Goal: Information Seeking & Learning: Learn about a topic

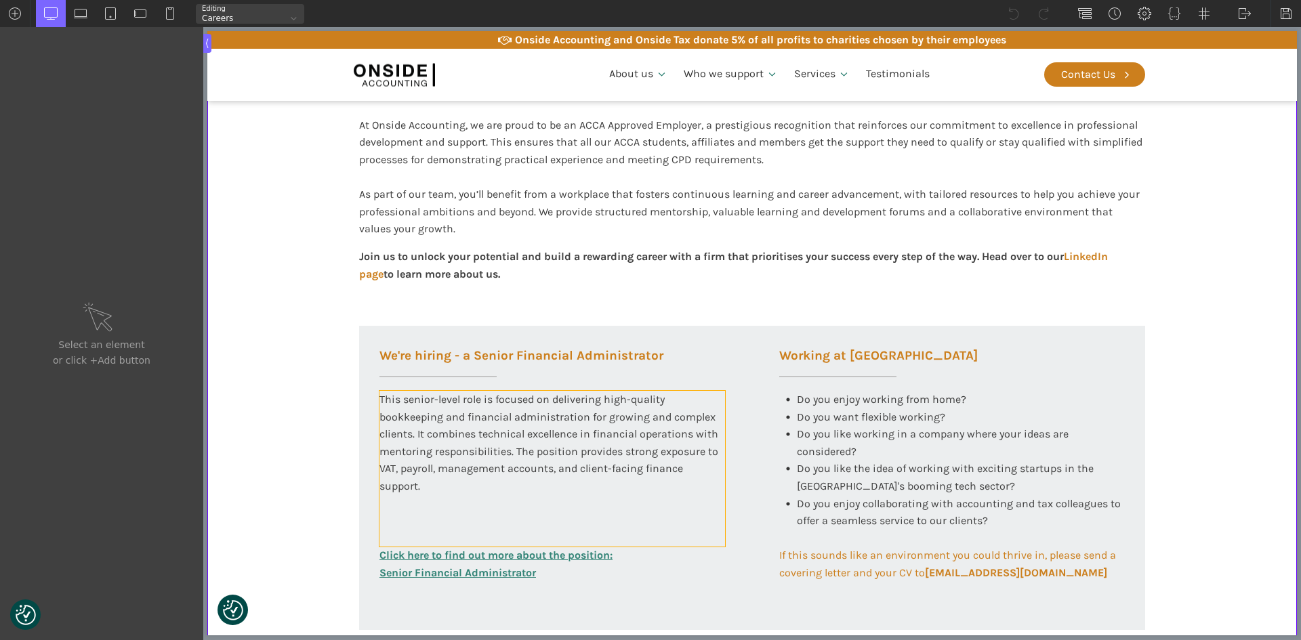
scroll to position [431, 0]
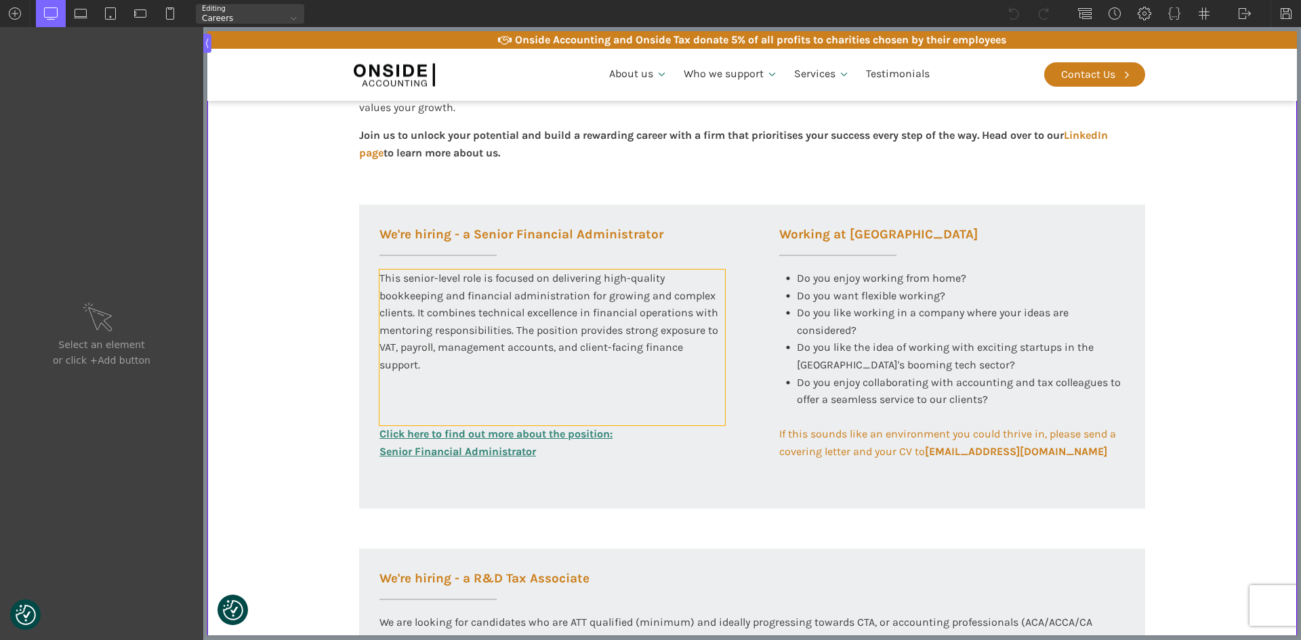
click at [444, 339] on div "This senior-level role is focused on delivering high-quality bookkeeping and fi…" at bounding box center [552, 348] width 346 height 156
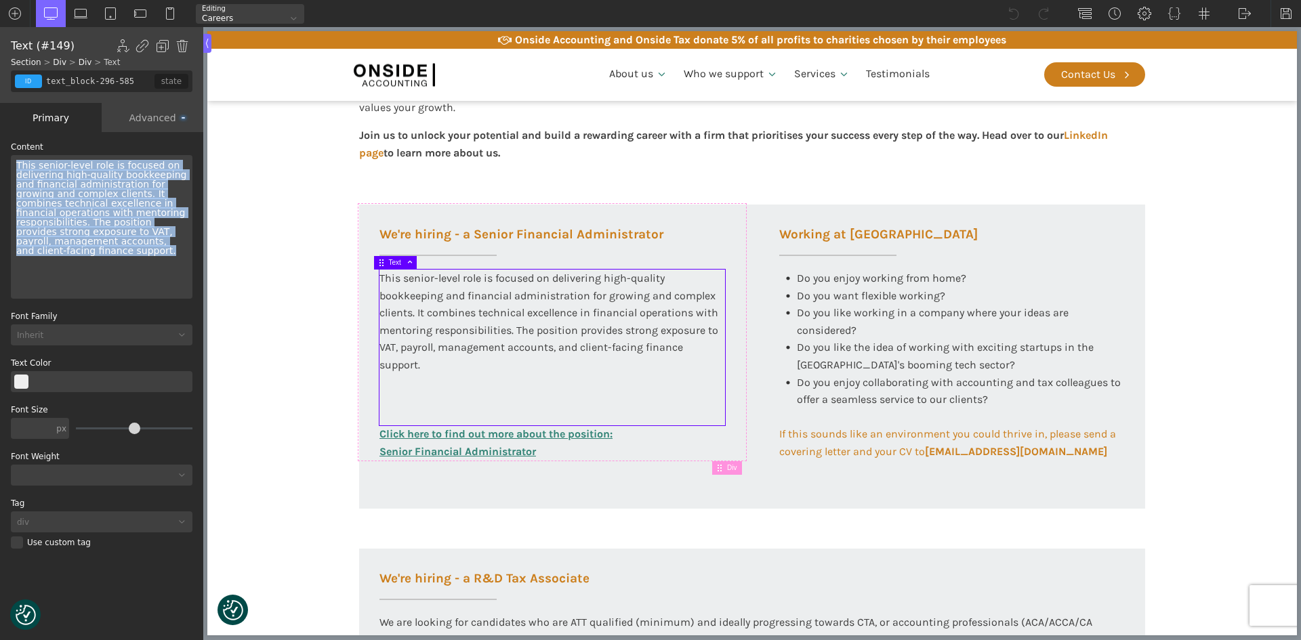
drag, startPoint x: 150, startPoint y: 243, endPoint x: 15, endPoint y: 165, distance: 155.7
click at [15, 165] on div "This senior-level role is focused on delivering high-quality bookkeeping and fi…" at bounding box center [102, 227] width 182 height 144
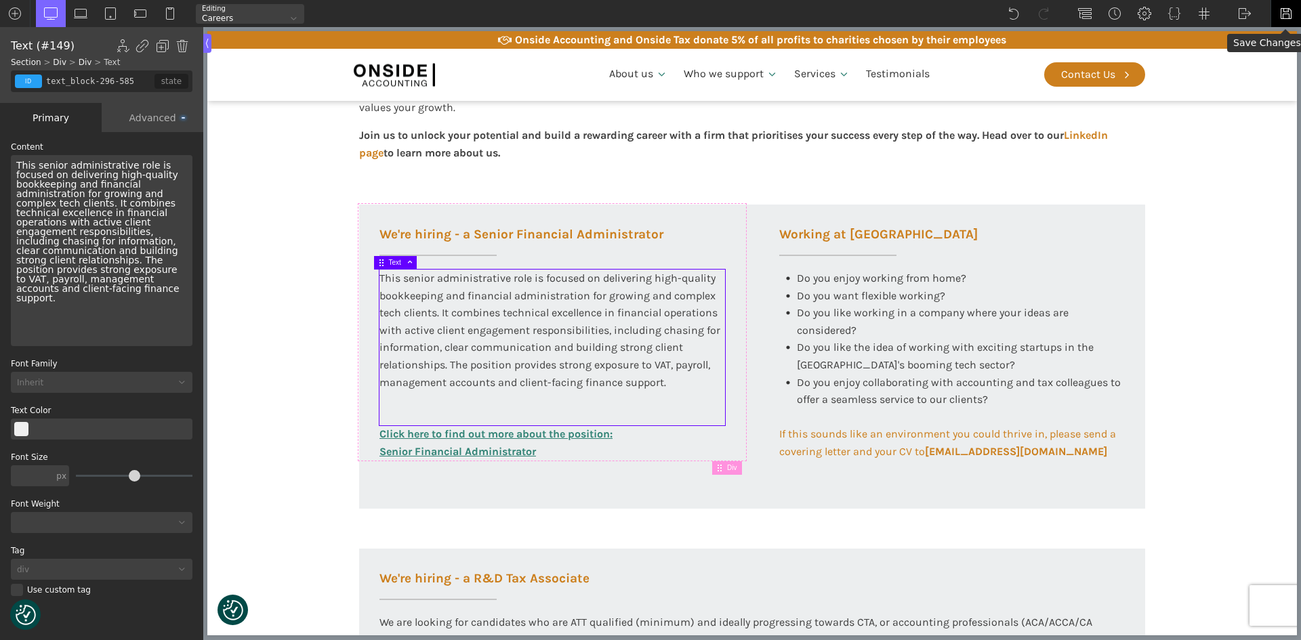
click at [1283, 11] on img at bounding box center [1286, 14] width 14 height 14
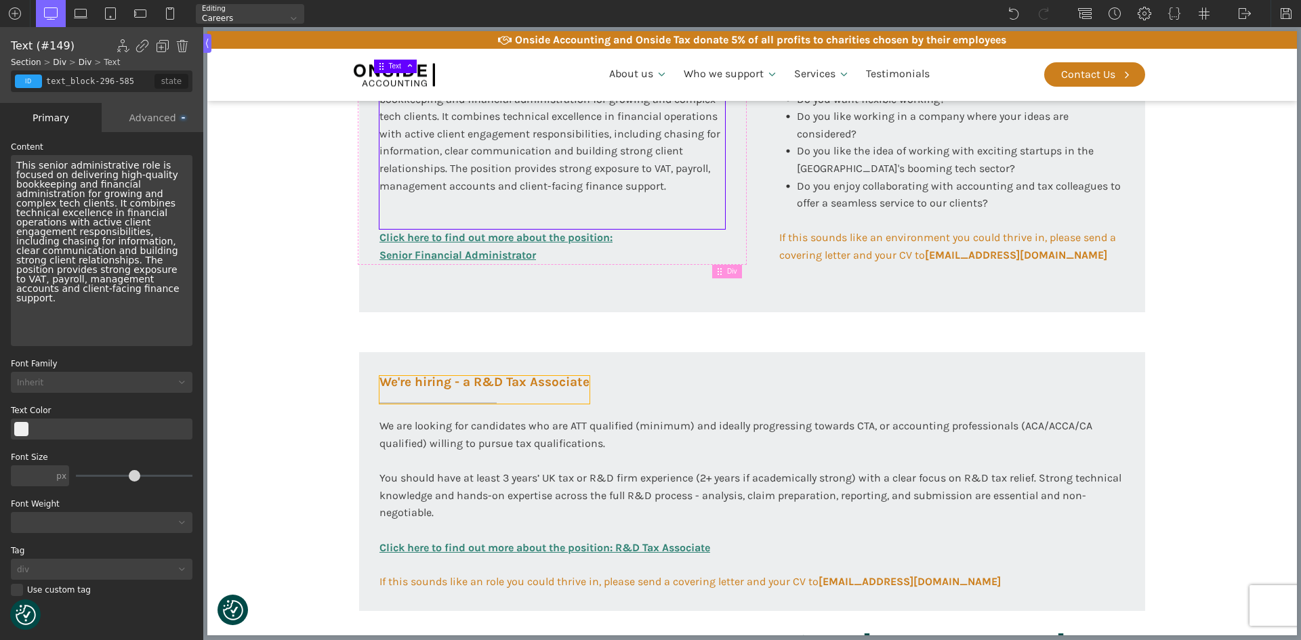
scroll to position [634, 0]
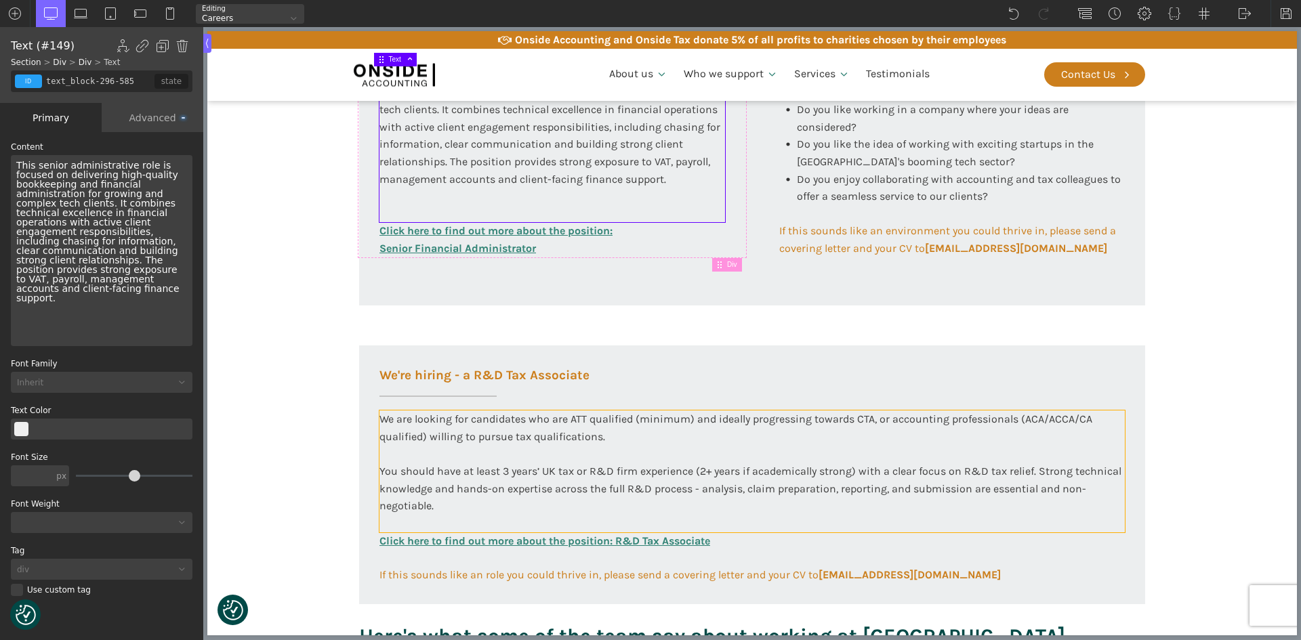
click at [566, 466] on div "We are looking for candidates who are ATT qualified (minimum) and ideally progr…" at bounding box center [751, 472] width 745 height 122
type input "text_block-149-58"
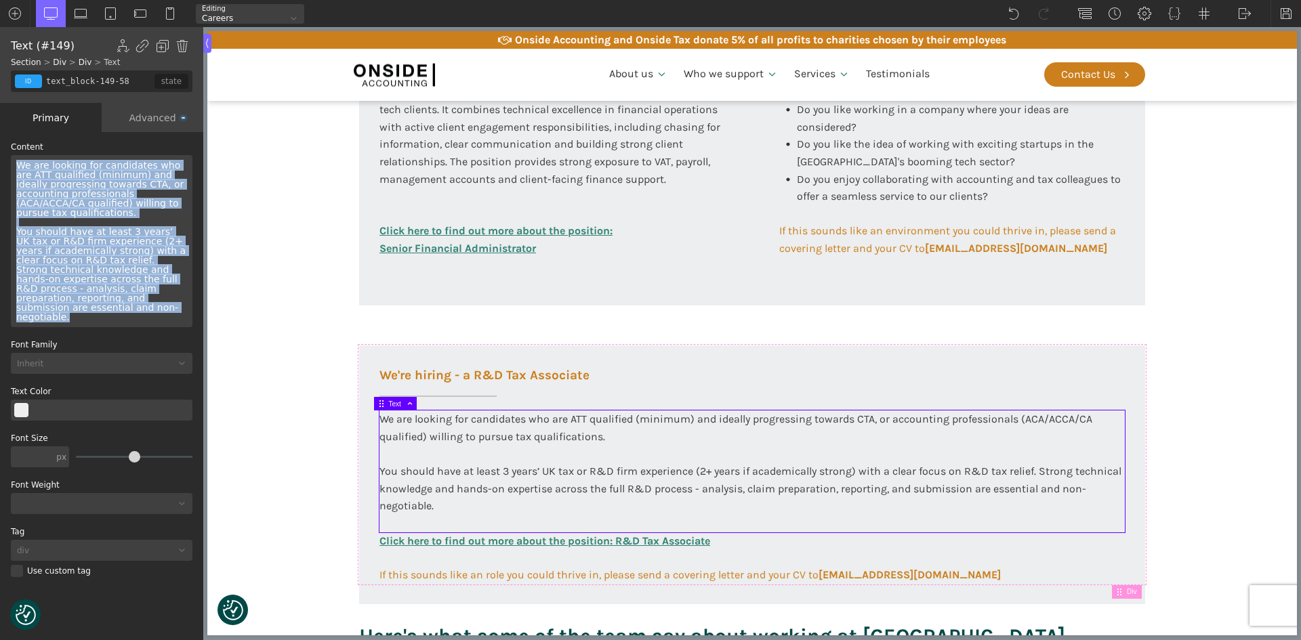
drag, startPoint x: 45, startPoint y: 295, endPoint x: 5, endPoint y: 160, distance: 140.8
click at [5, 160] on div "WP Grid Builder Stack Columns Vertically Page container (1200px) and below Less…" at bounding box center [101, 387] width 203 height 511
copy div "We are looking for candidates who are ATT qualified (minimum) and ideally progr…"
drag, startPoint x: 1287, startPoint y: 12, endPoint x: 1181, endPoint y: 36, distance: 109.0
click at [1287, 12] on img at bounding box center [1286, 14] width 14 height 14
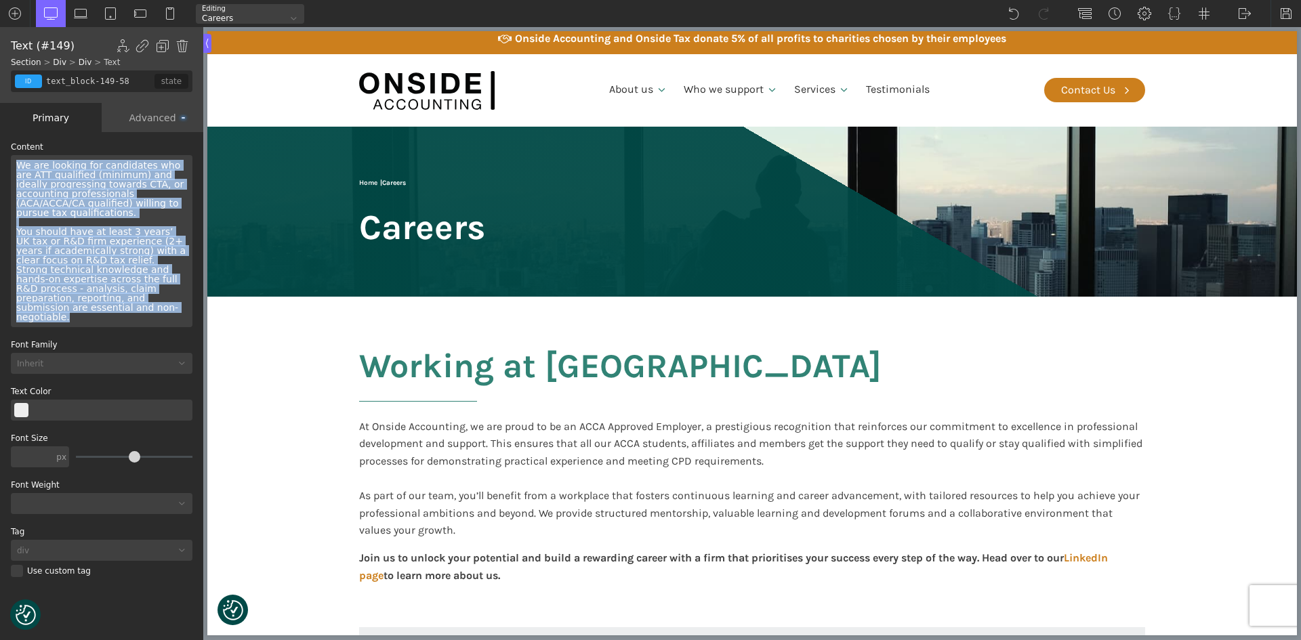
scroll to position [0, 0]
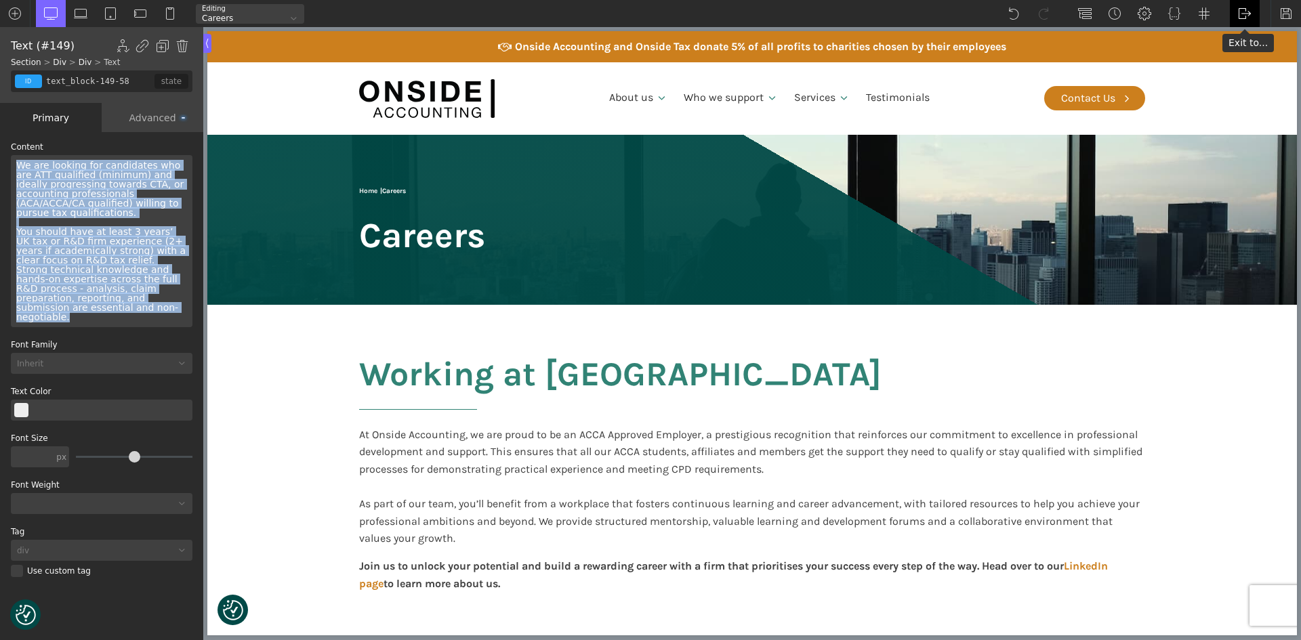
click at [1239, 7] on img at bounding box center [1245, 14] width 14 height 14
click at [1247, 31] on link "WP Admin" at bounding box center [1259, 35] width 58 height 22
